Goal: Browse casually

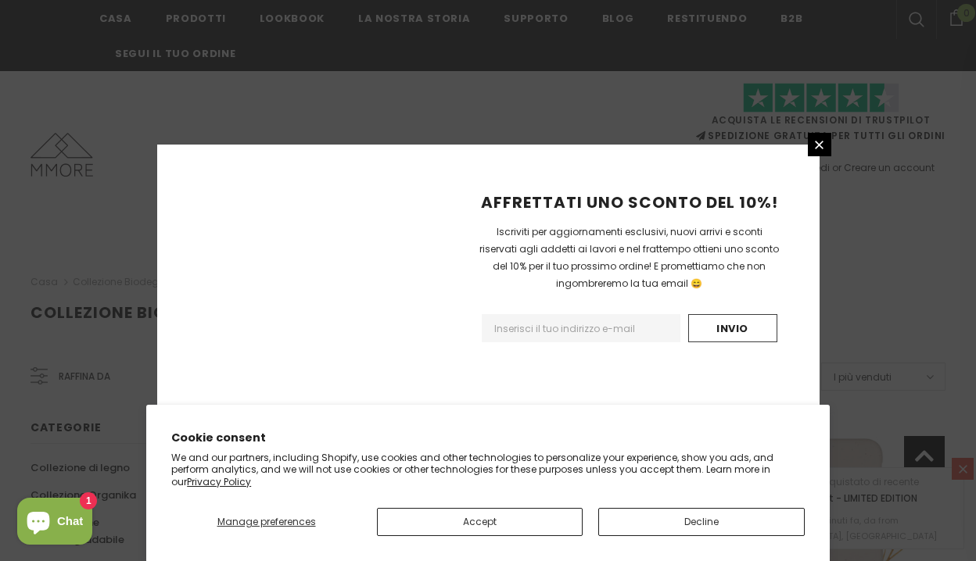
scroll to position [1942, 0]
